Goal: Check status: Check status

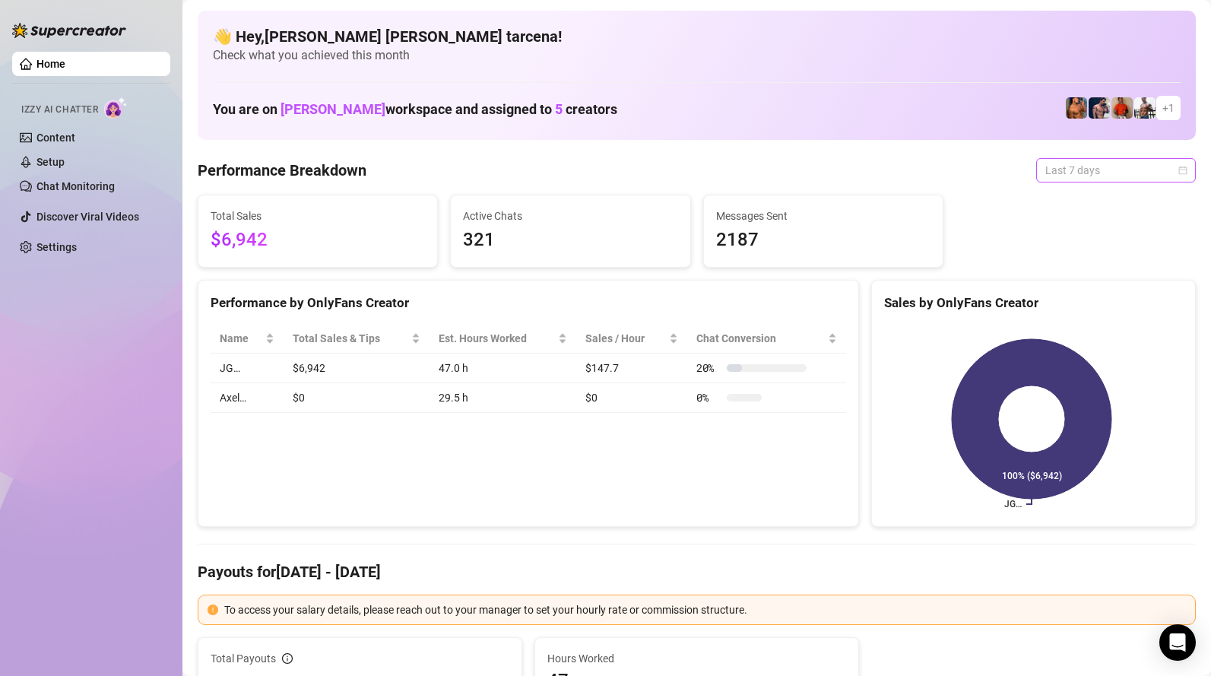
click at [1084, 163] on span "Last 7 days" at bounding box center [1115, 170] width 141 height 23
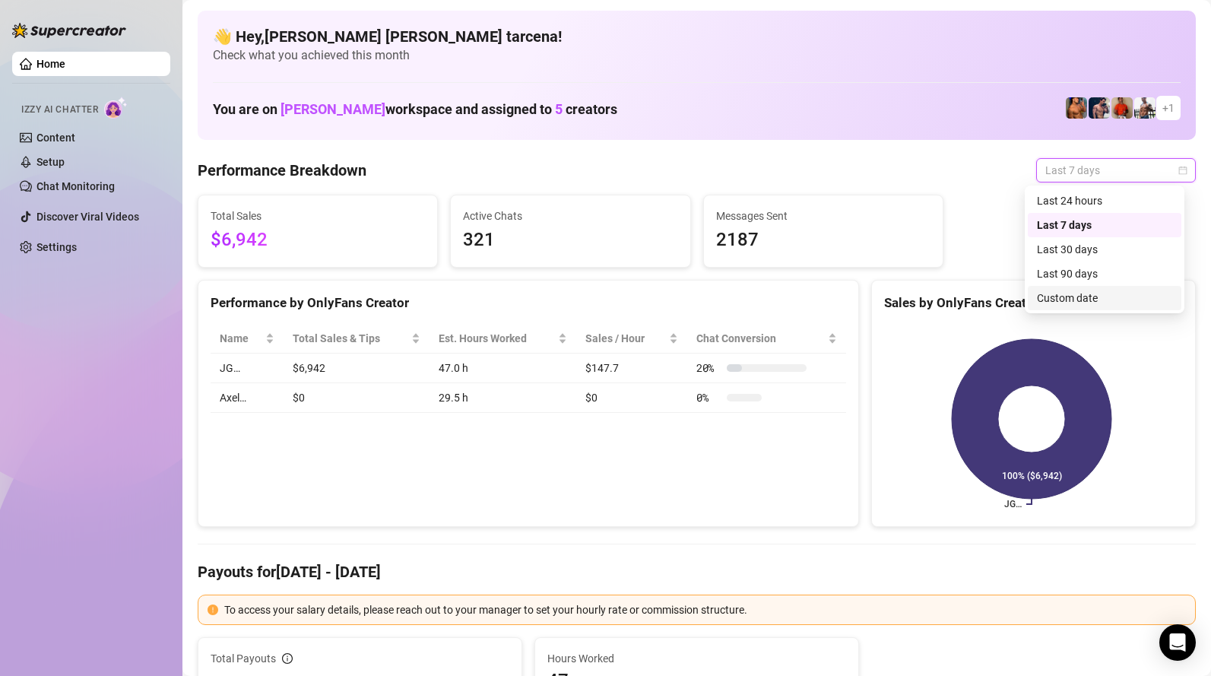
click at [1093, 297] on div "Custom date" at bounding box center [1104, 298] width 135 height 17
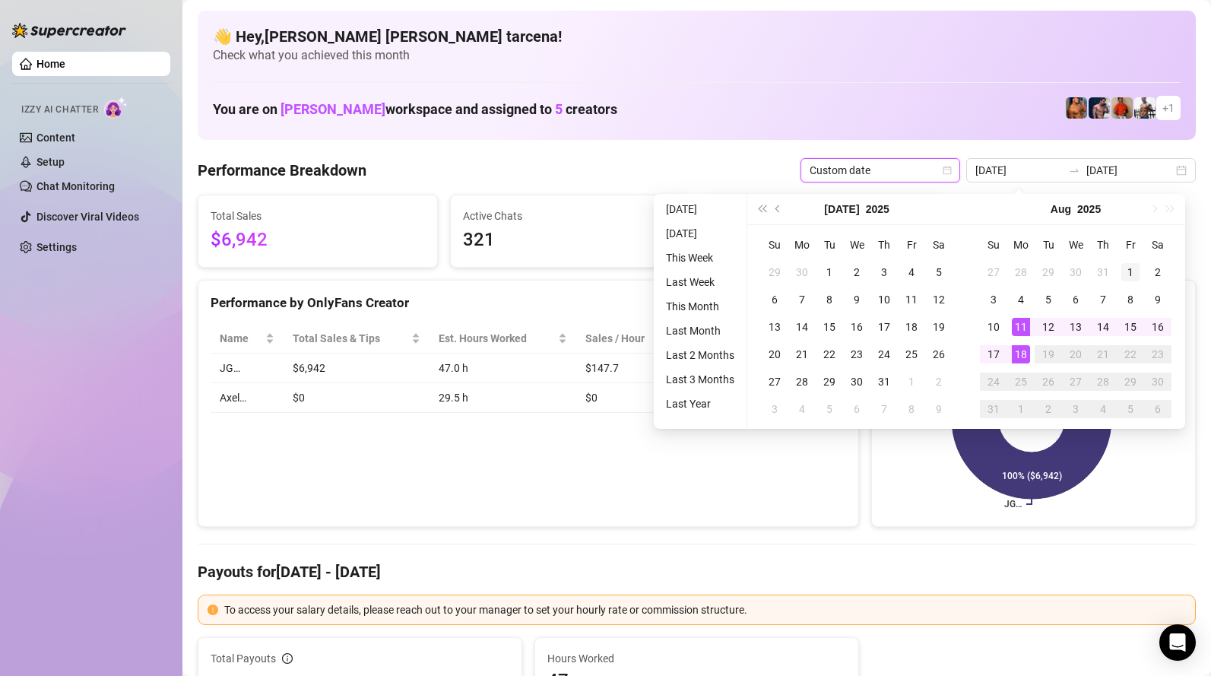
type input "2025-08-01"
click at [1127, 274] on div "1" at bounding box center [1130, 272] width 18 height 18
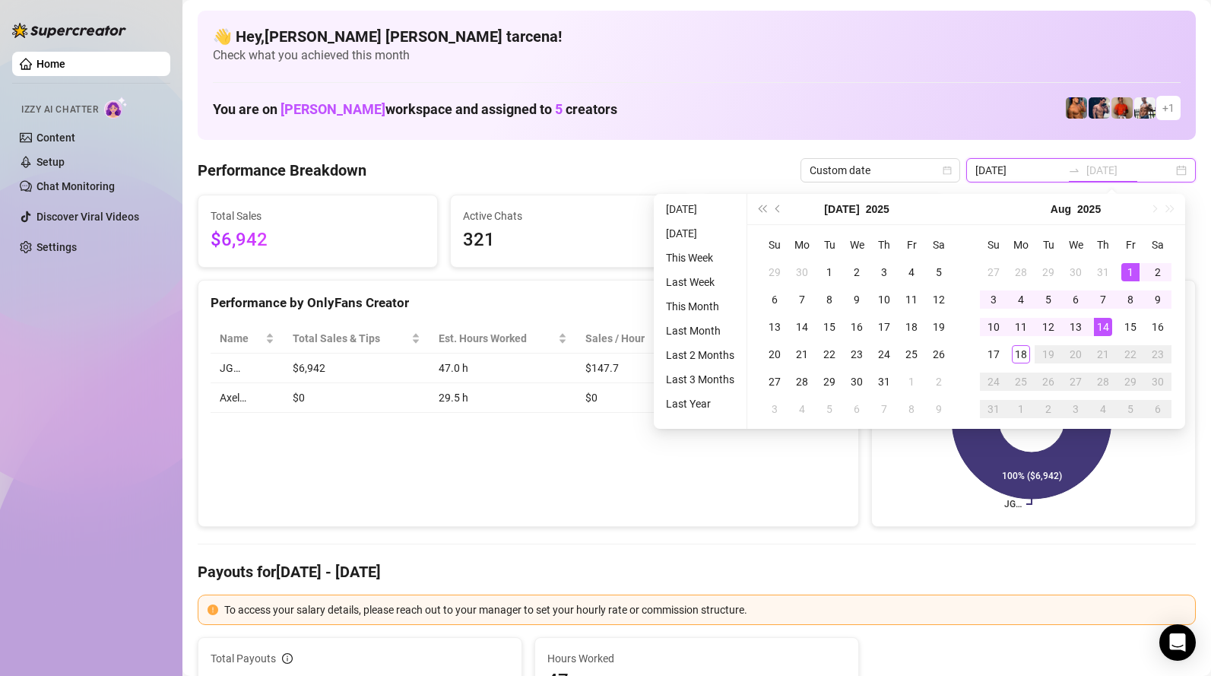
type input "2025-08-18"
click at [1025, 352] on div "18" at bounding box center [1021, 354] width 18 height 18
type input "2025-08-01"
